Goal: Task Accomplishment & Management: Complete application form

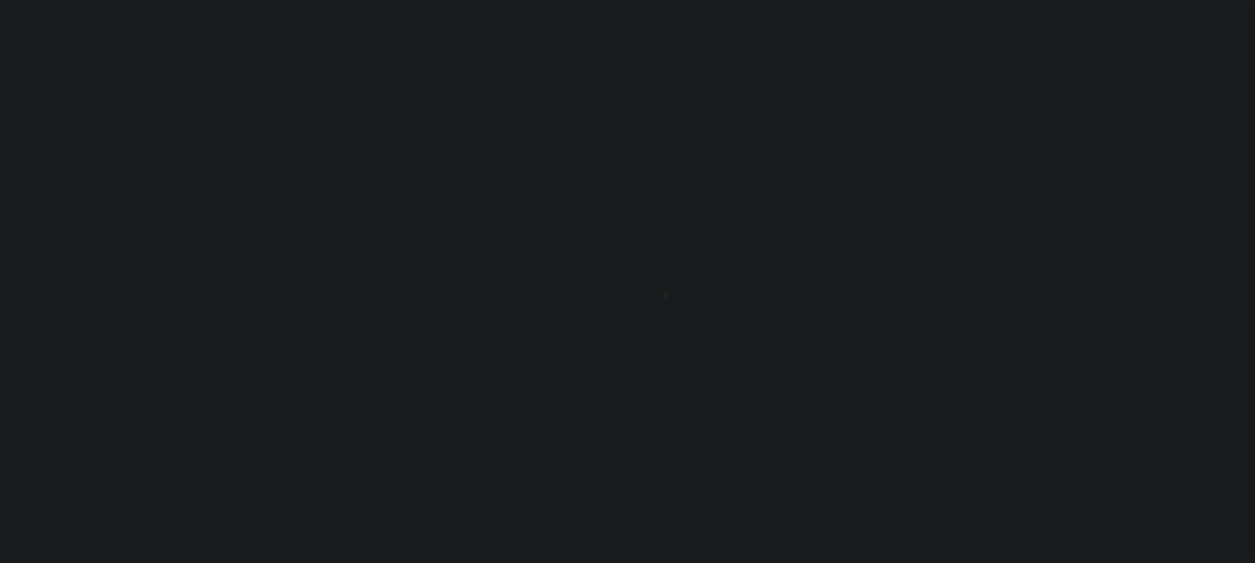
type input "[PERSON_NAME]-T0006"
type input "[PERSON_NAME]"
select select
type input "[STREET_ADDRESS]"
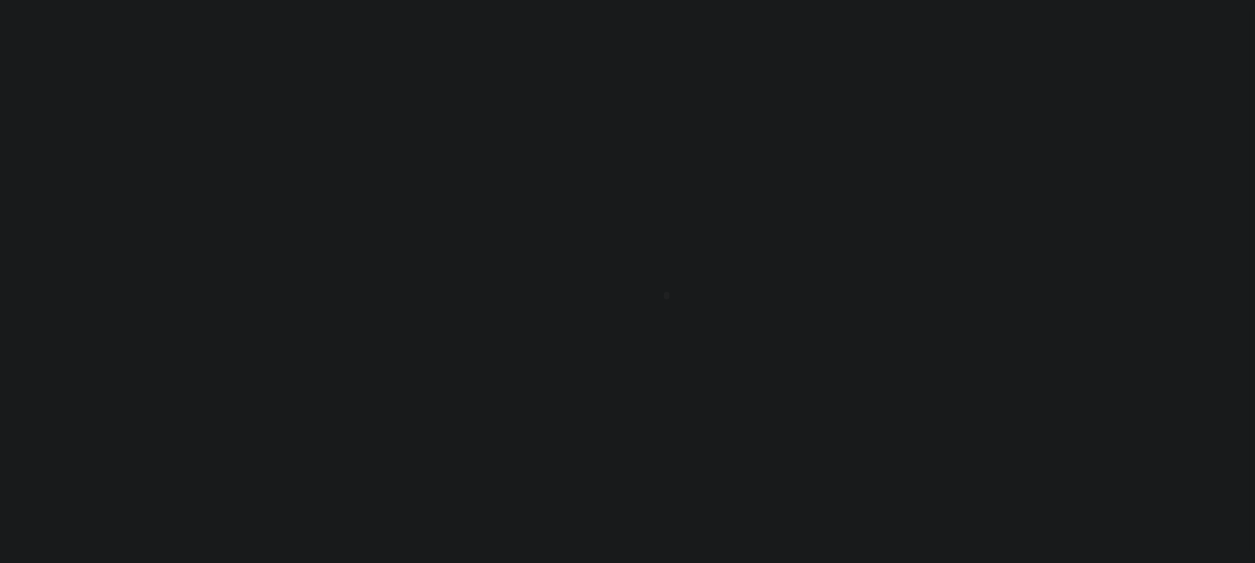
type input "INDEPENDENCE LA 70443-2708"
type input "[DATE]"
select select "10"
select select "Escrow"
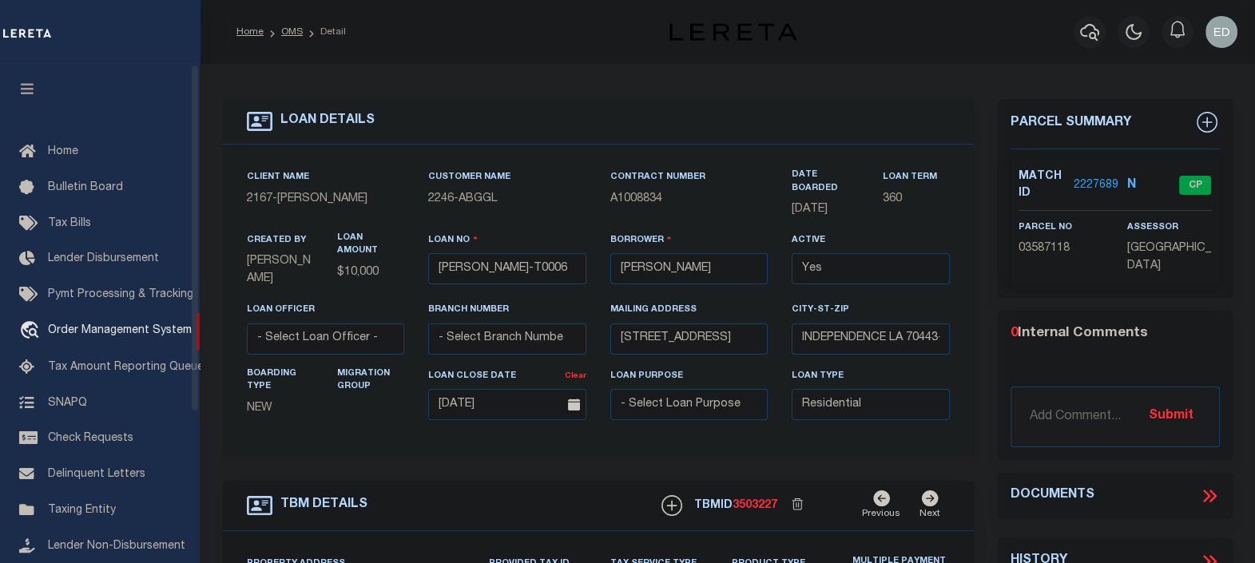
type input "[STREET_ADDRESS]"
select select
type input "INDEPENDENCE LA 70443-2708"
type input "LA"
click at [26, 73] on button "button" at bounding box center [27, 91] width 54 height 54
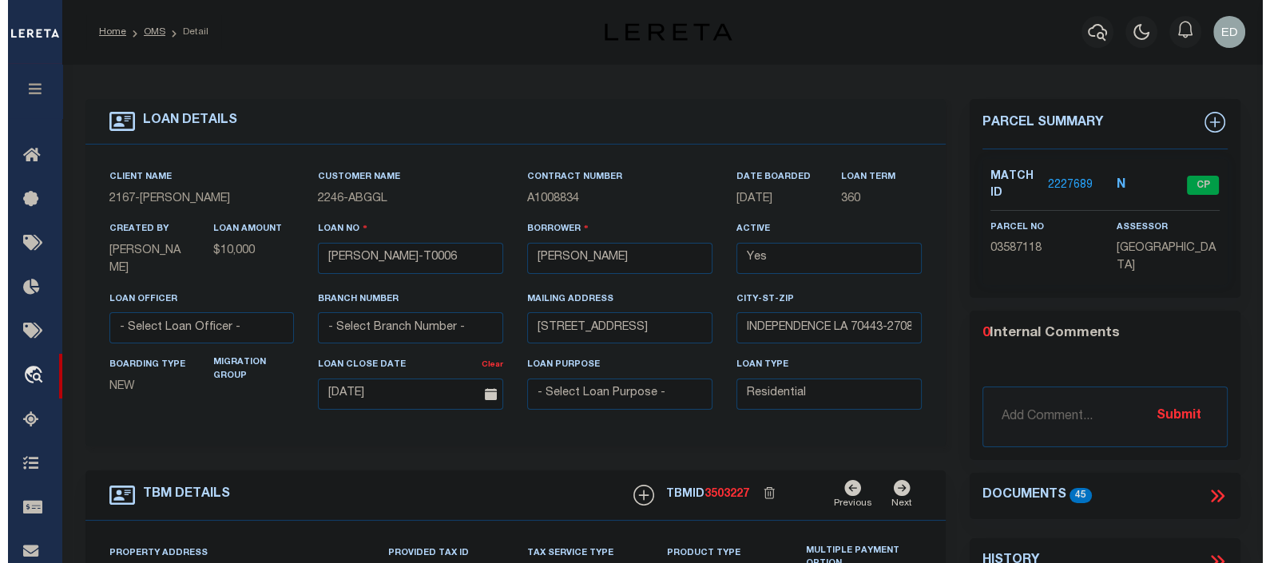
scroll to position [199, 0]
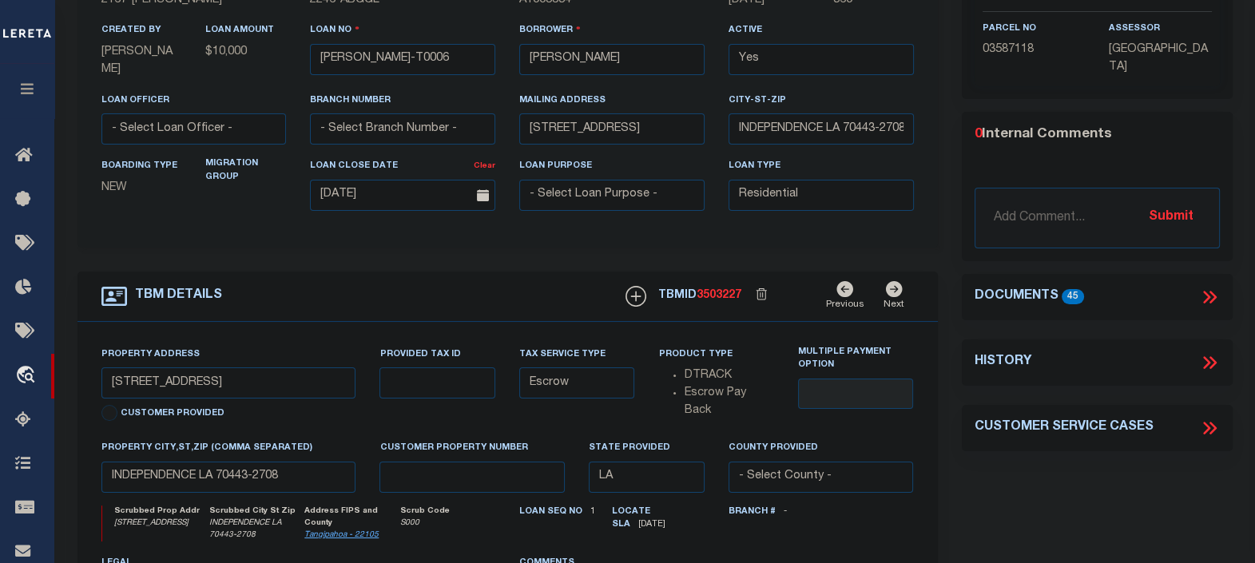
click at [1212, 293] on icon at bounding box center [1209, 297] width 21 height 21
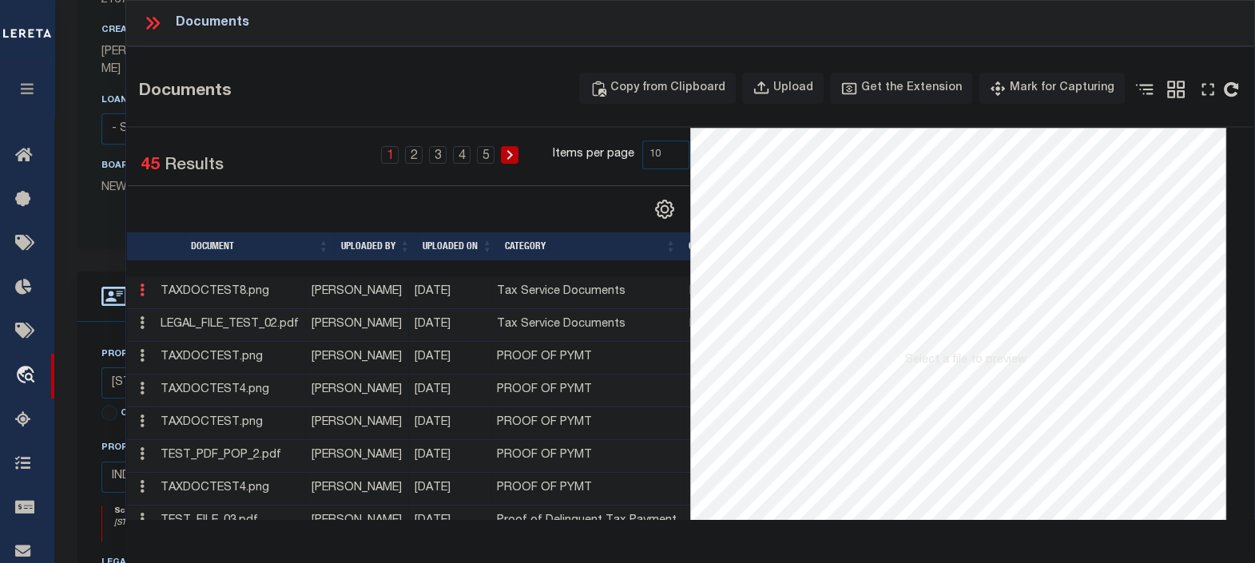
click at [143, 290] on icon at bounding box center [142, 290] width 5 height 13
click at [164, 311] on link "Edit" at bounding box center [163, 316] width 59 height 26
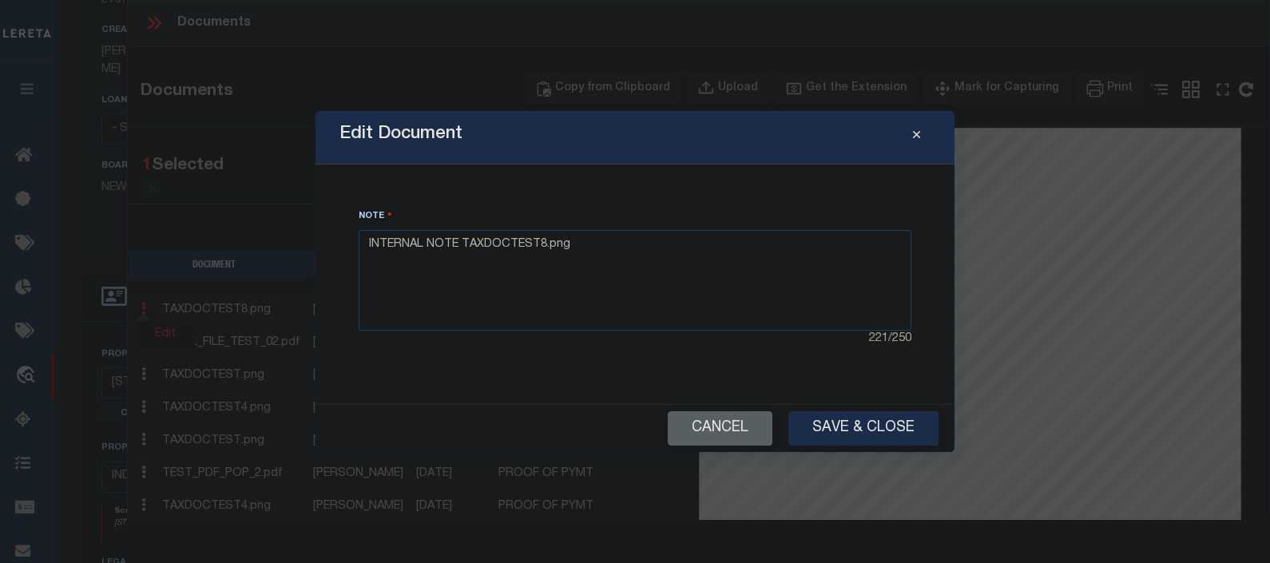
click at [726, 368] on div "Note INTERNAL NOTE TAXDOCTEST8.png 221 / 250" at bounding box center [635, 284] width 601 height 201
drag, startPoint x: 601, startPoint y: 256, endPoint x: 587, endPoint y: 250, distance: 15.7
click at [587, 250] on textarea "INTERNAL NOTE TAXDOCTEST8.png" at bounding box center [635, 280] width 553 height 101
type textarea "INTERNAL NOTE TAXDOCTEST8.png edited"
click at [851, 426] on button "Save & Close" at bounding box center [863, 428] width 150 height 34
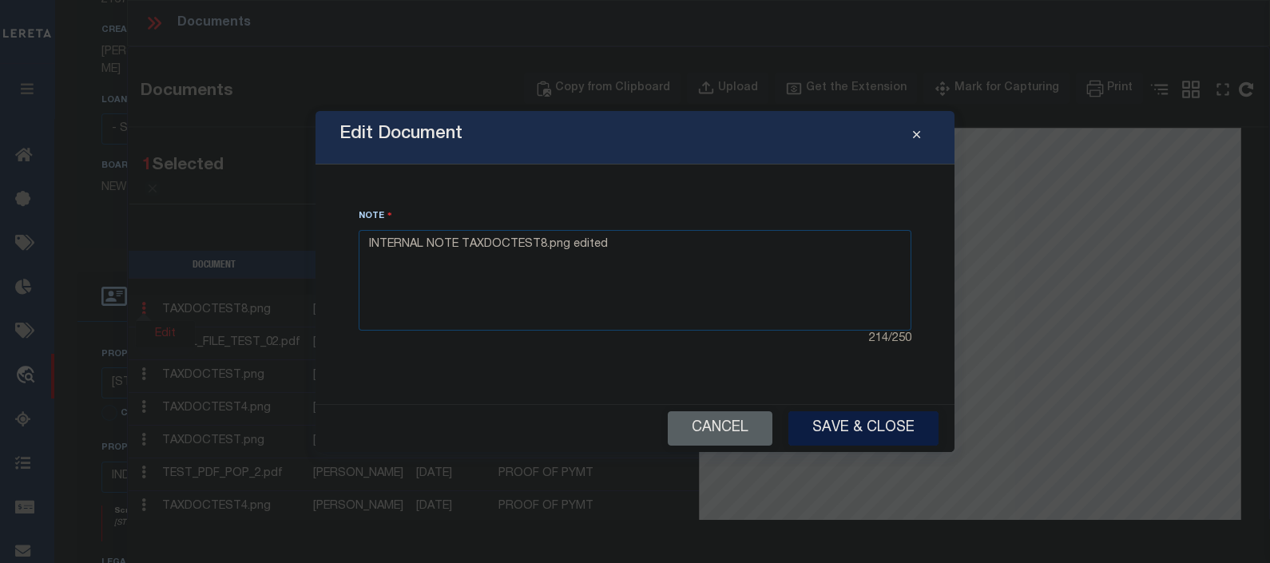
click at [839, 424] on button "Save & Close" at bounding box center [863, 428] width 150 height 34
click at [847, 425] on button "Save & Close" at bounding box center [863, 428] width 150 height 34
click at [847, 426] on button "Save & Close" at bounding box center [863, 428] width 150 height 34
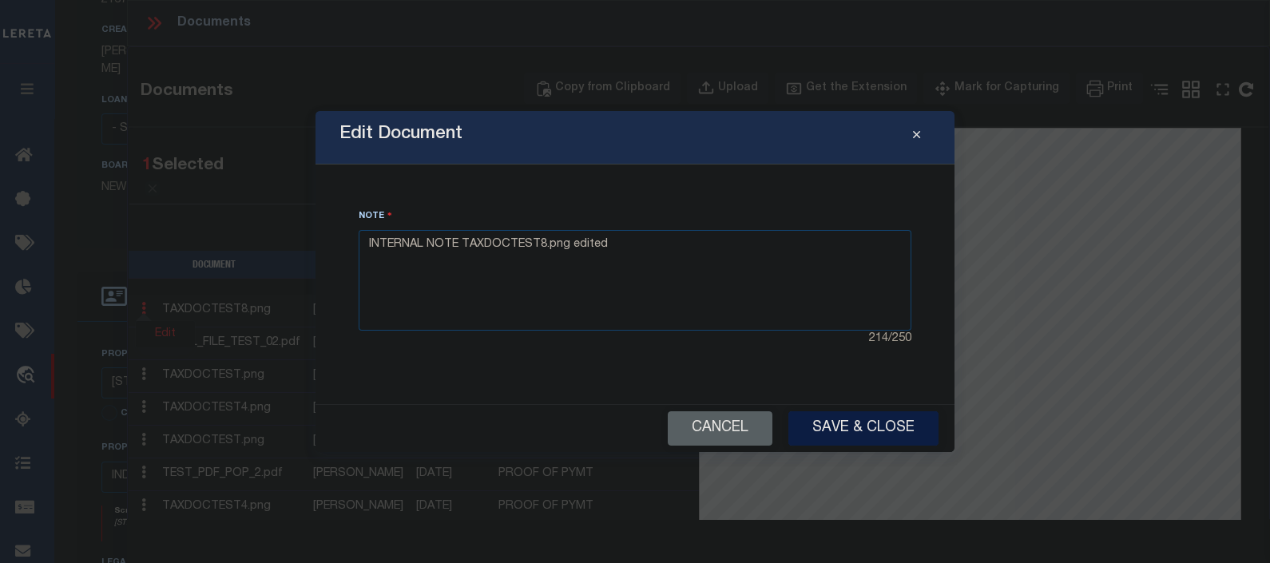
click at [847, 426] on button "Save & Close" at bounding box center [863, 428] width 150 height 34
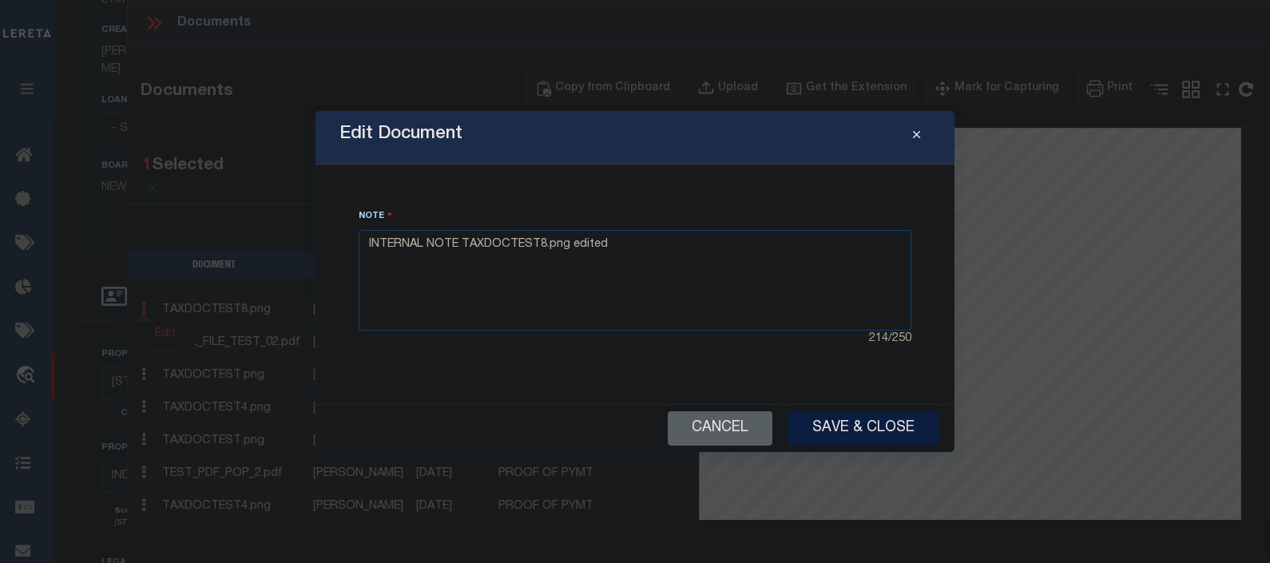
click at [847, 426] on button "Save & Close" at bounding box center [863, 428] width 150 height 34
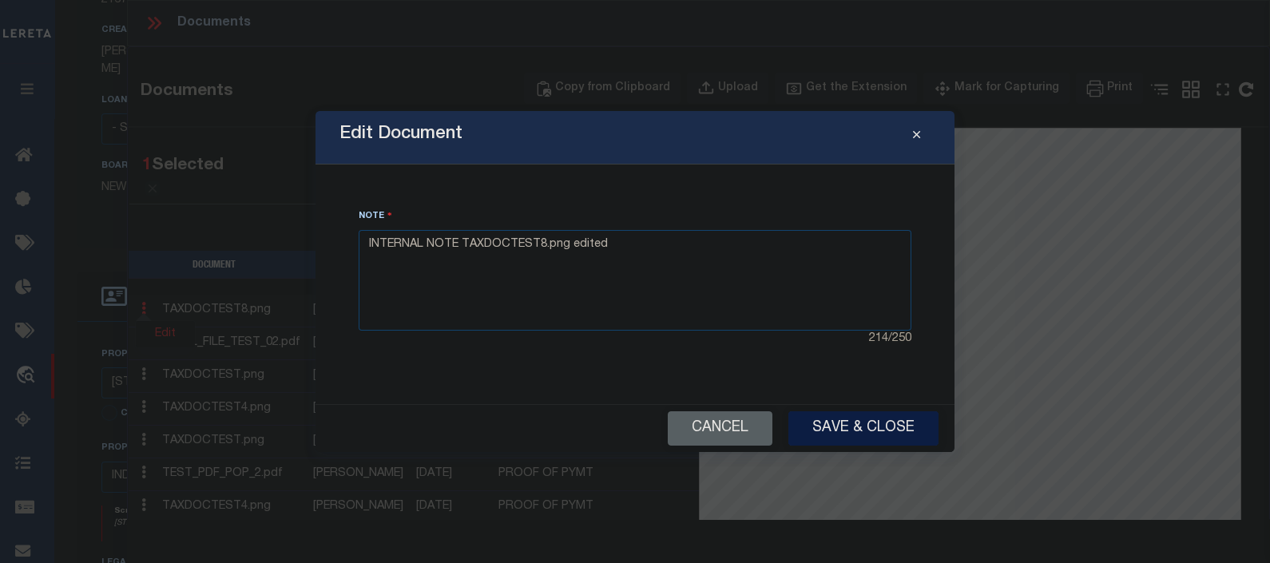
click at [847, 426] on button "Save & Close" at bounding box center [863, 428] width 150 height 34
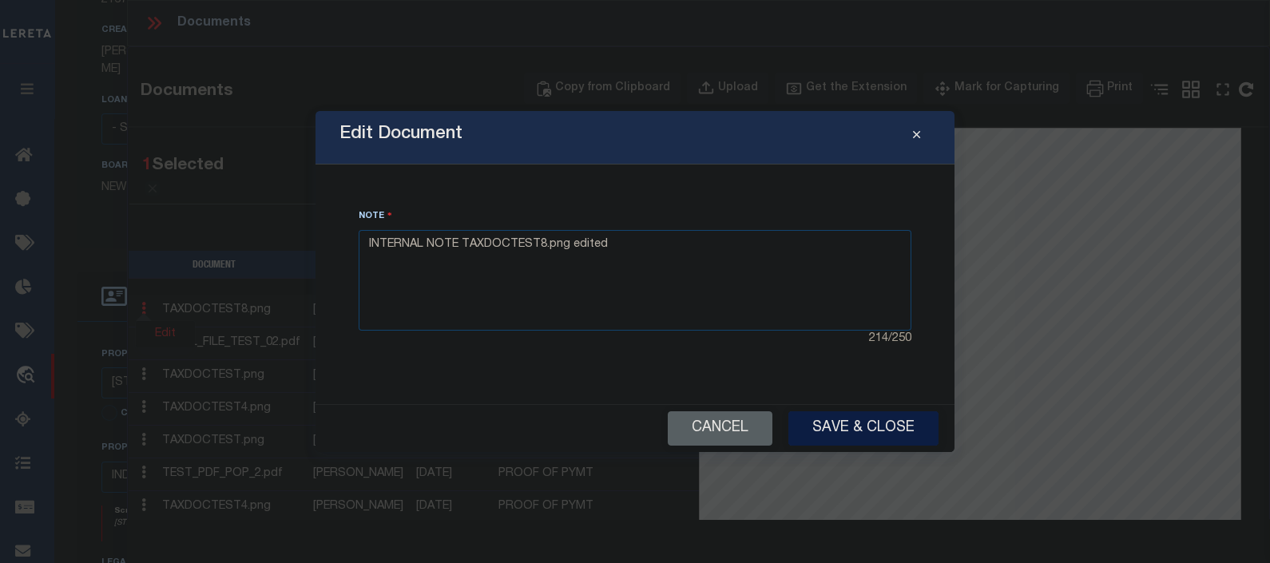
click at [847, 426] on button "Save & Close" at bounding box center [863, 428] width 150 height 34
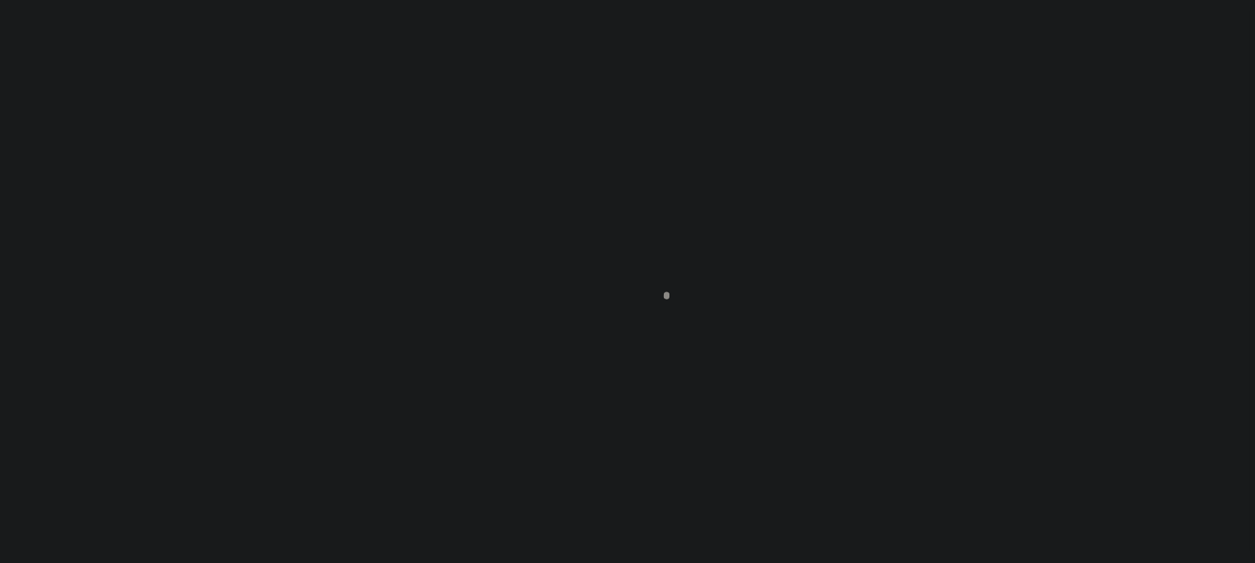
scroll to position [199, 0]
type input "[PERSON_NAME]-T0006"
type input "[PERSON_NAME]"
select select
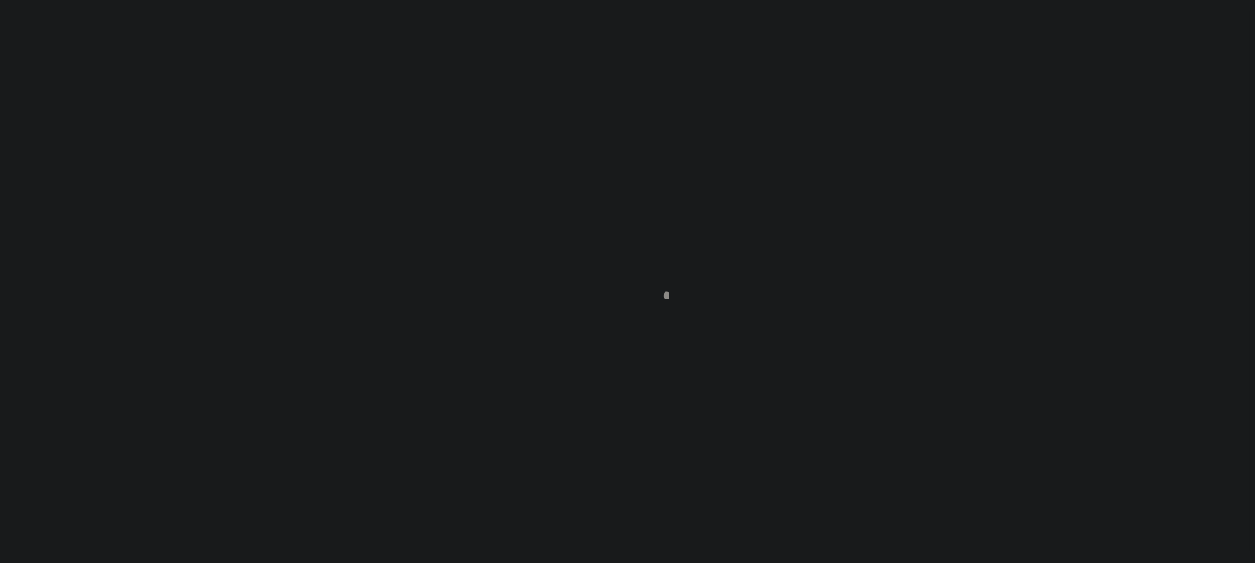
type input "[STREET_ADDRESS]"
type input "INDEPENDENCE LA 70443-2708"
type input "[DATE]"
select select "10"
select select "Escrow"
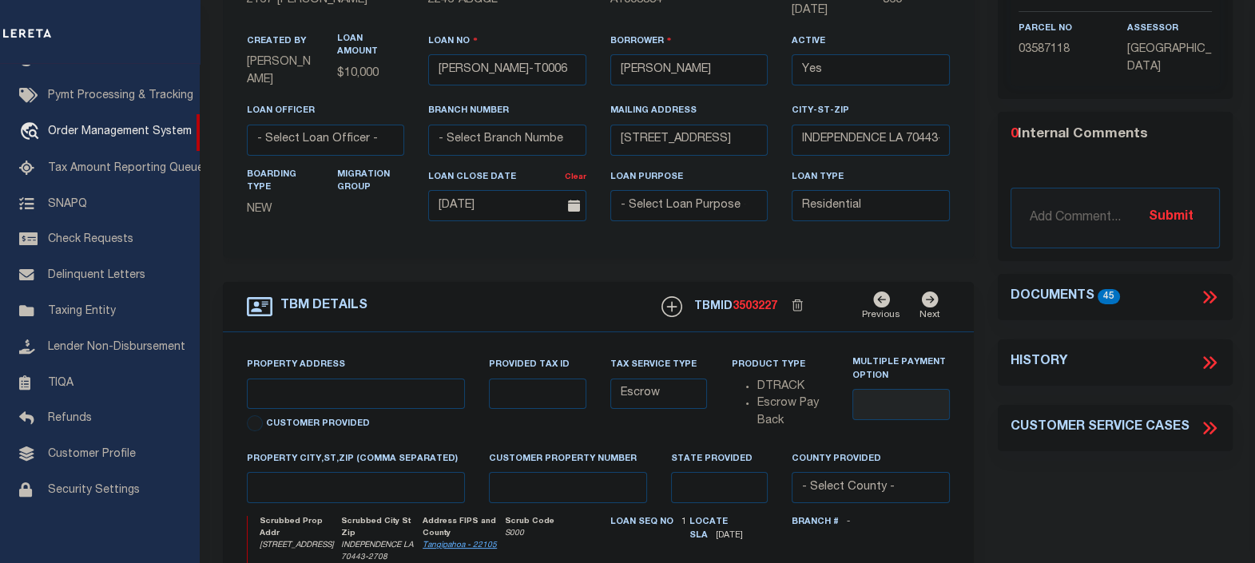
type input "[STREET_ADDRESS]"
select select
type input "INDEPENDENCE LA 70443-2708"
type input "LA"
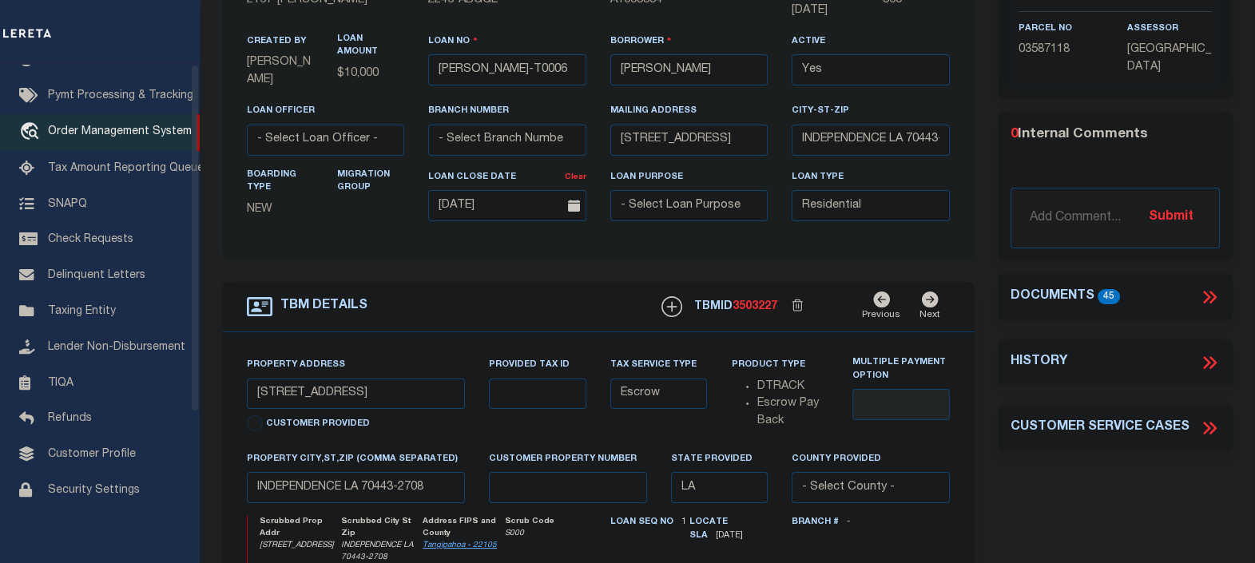
scroll to position [0, 0]
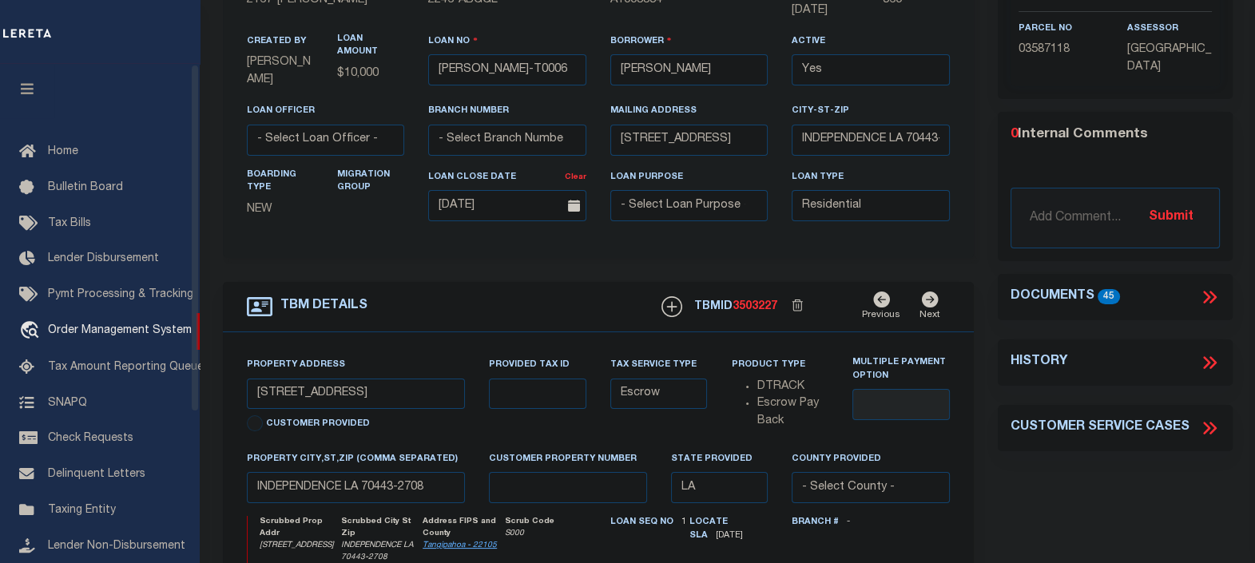
click at [24, 96] on icon "button" at bounding box center [27, 88] width 18 height 14
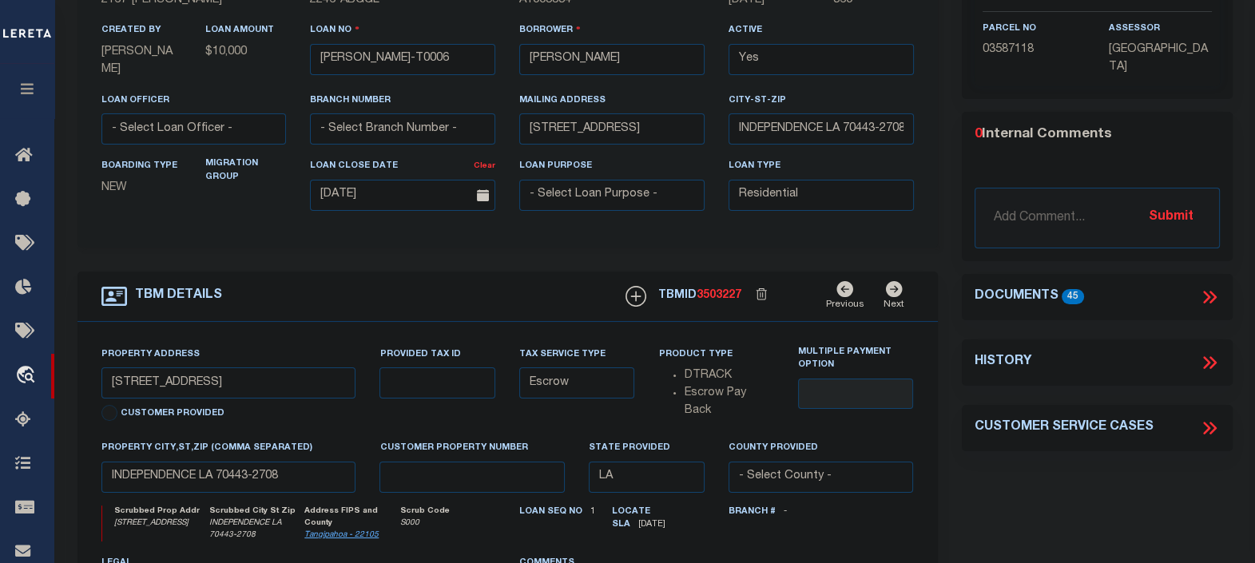
click at [942, 239] on div "LOAN DETAILS Client Name -" at bounding box center [507, 344] width 884 height 889
click at [946, 272] on div "TBM DETAILS TBMID 3503227" at bounding box center [507, 499] width 884 height 455
click at [1204, 293] on icon at bounding box center [1209, 297] width 21 height 21
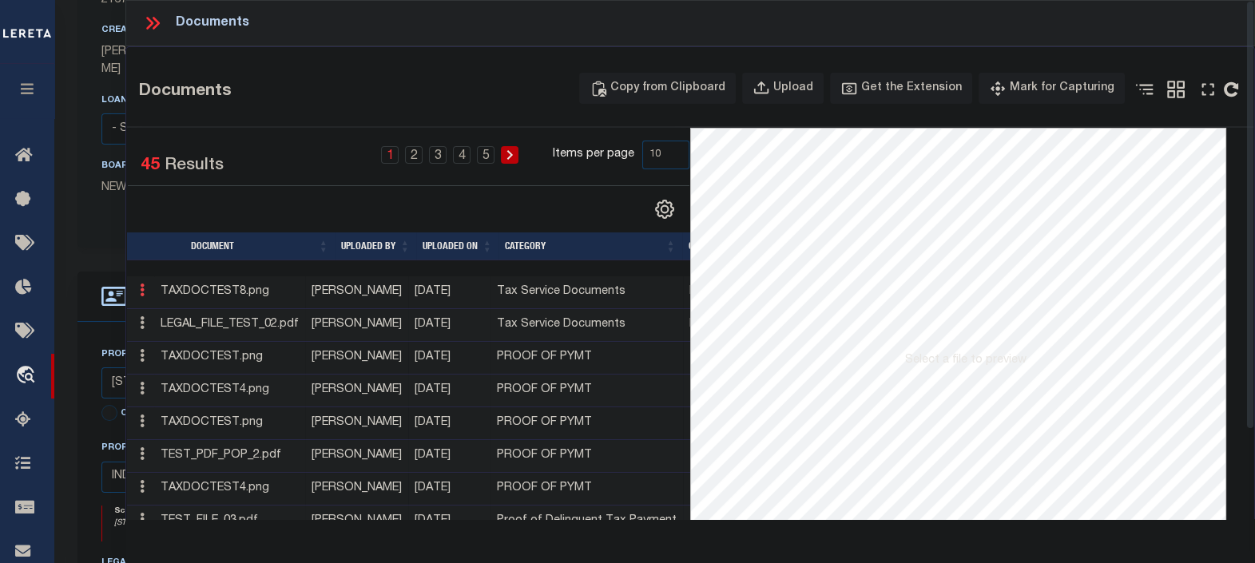
click at [140, 291] on icon at bounding box center [142, 290] width 5 height 13
click at [144, 291] on icon at bounding box center [142, 290] width 5 height 13
click at [172, 311] on link "Edit" at bounding box center [163, 316] width 59 height 26
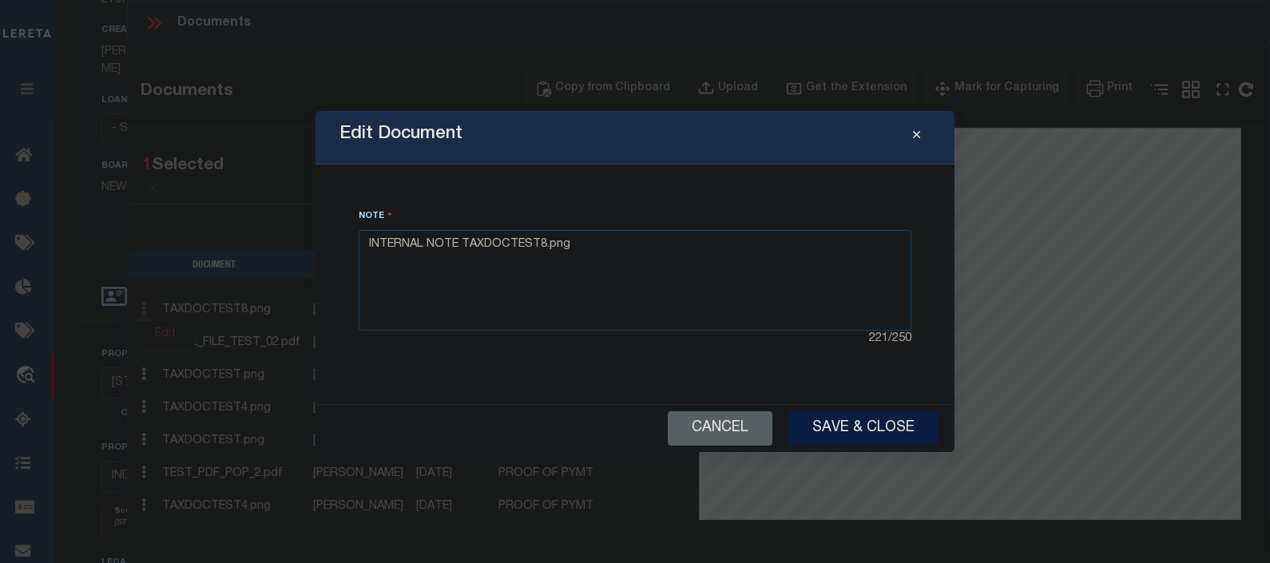
click at [842, 426] on button "Save & Close" at bounding box center [863, 428] width 150 height 34
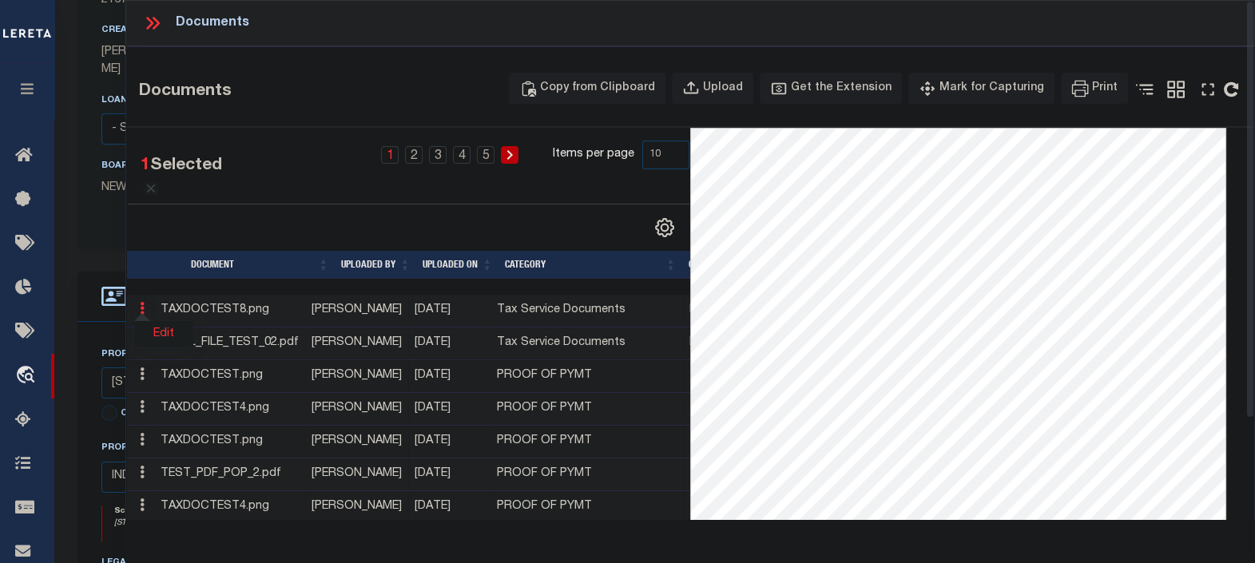
click at [163, 331] on link "Edit" at bounding box center [163, 334] width 59 height 26
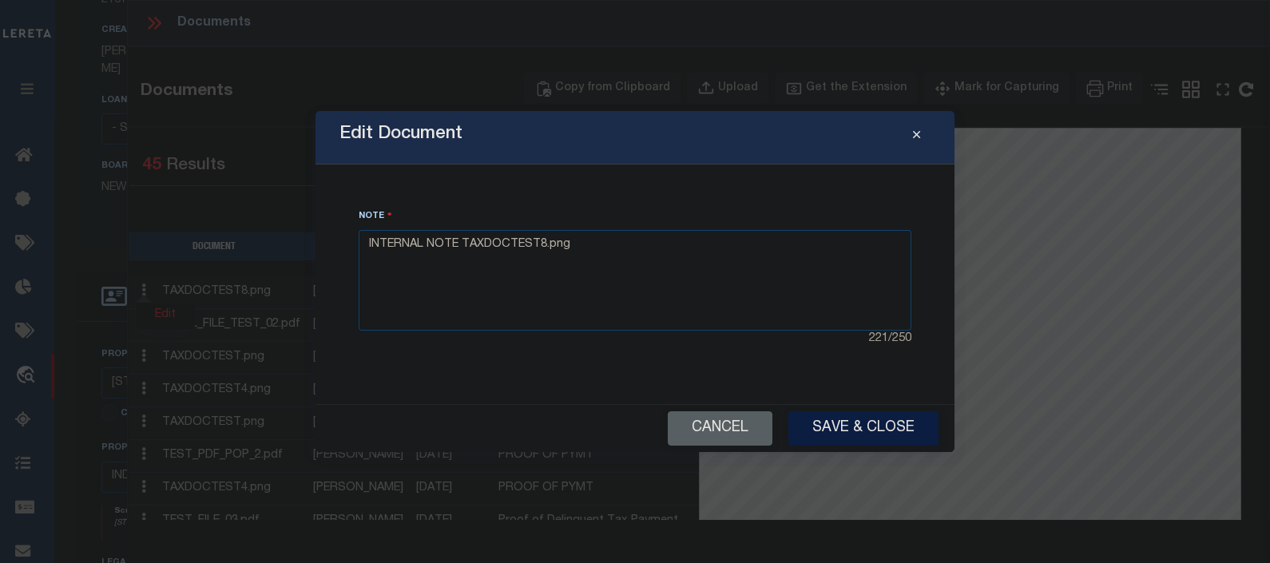
click at [843, 422] on button "Save & Close" at bounding box center [863, 428] width 150 height 34
